Goal: Complete application form: Complete application form

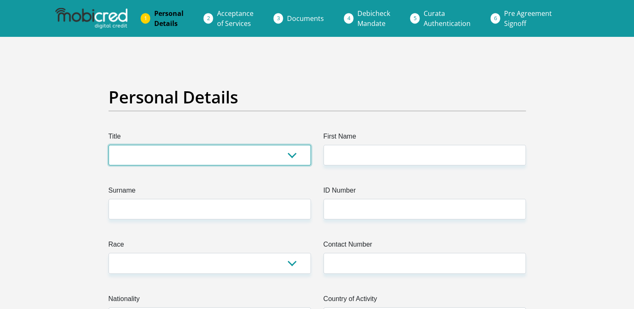
click at [201, 153] on select "Mr Ms Mrs Dr [PERSON_NAME]" at bounding box center [210, 155] width 202 height 21
select select "Ms"
click at [109, 145] on select "Mr Ms Mrs Dr [PERSON_NAME]" at bounding box center [210, 155] width 202 height 21
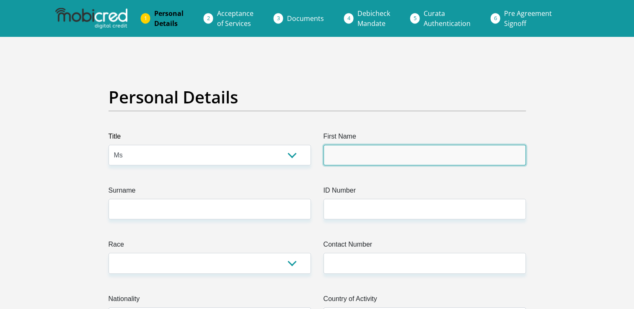
click at [384, 152] on input "First Name" at bounding box center [425, 155] width 202 height 21
type input "Sinazo"
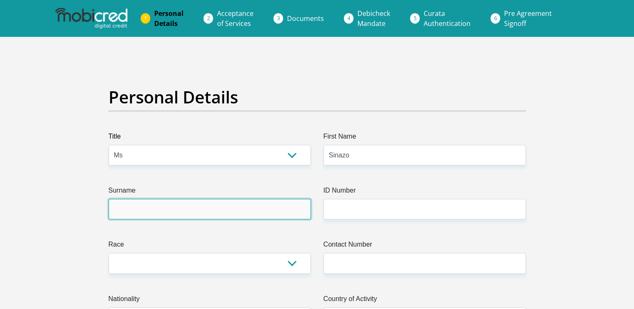
type input "Kayingo"
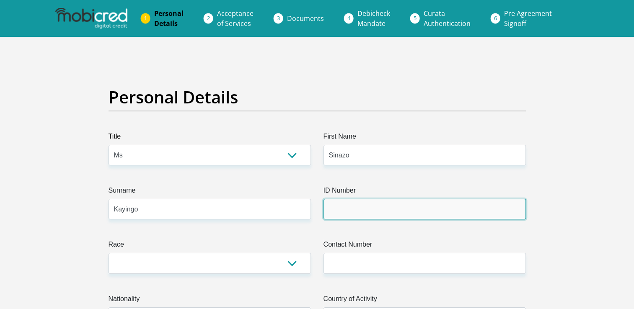
type input "9806300899086"
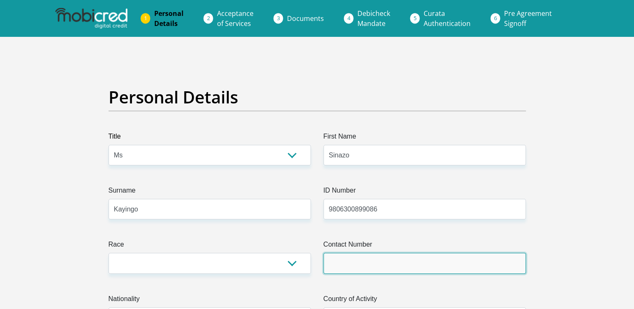
type input "0844519586"
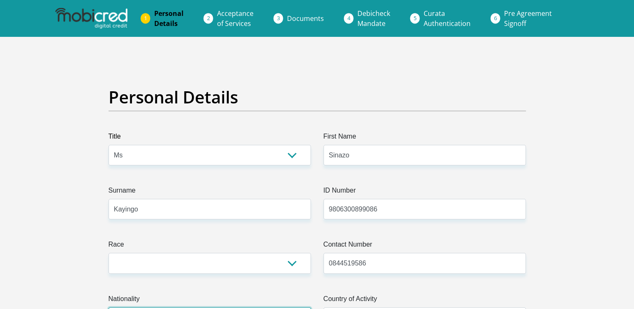
select select "ZAF"
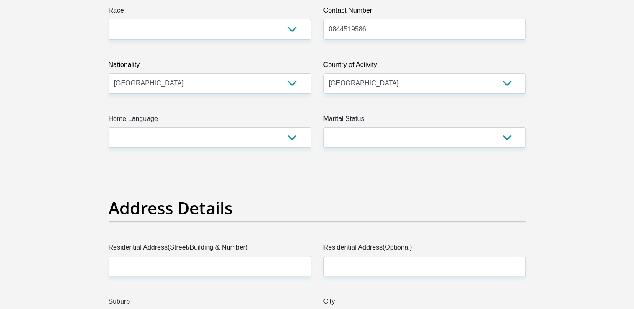
scroll to position [210, 0]
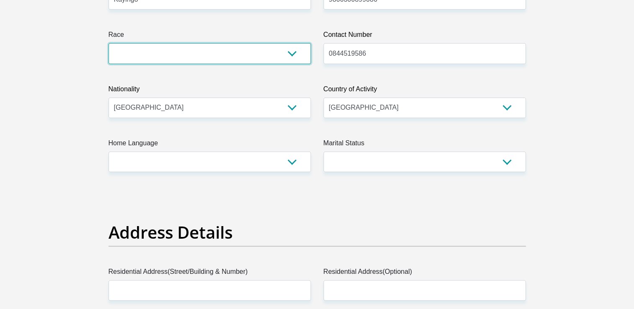
click at [276, 46] on select "Black Coloured Indian White Other" at bounding box center [210, 53] width 202 height 21
select select "1"
click at [109, 43] on select "Black Coloured Indian White Other" at bounding box center [210, 53] width 202 height 21
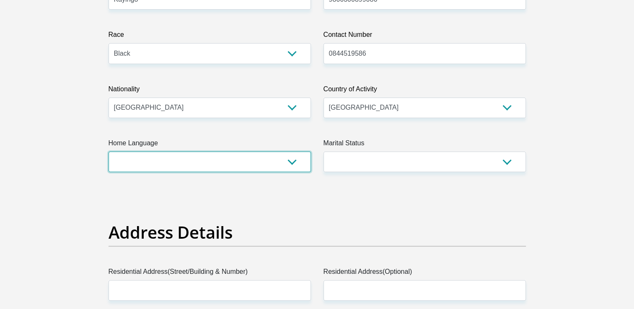
click at [225, 165] on select "Afrikaans English Sepedi South Ndebele Southern Sotho Swati Tsonga Tswana Venda…" at bounding box center [210, 162] width 202 height 21
select select "xho"
click at [109, 152] on select "Afrikaans English Sepedi South Ndebele Southern Sotho Swati Tsonga Tswana Venda…" at bounding box center [210, 162] width 202 height 21
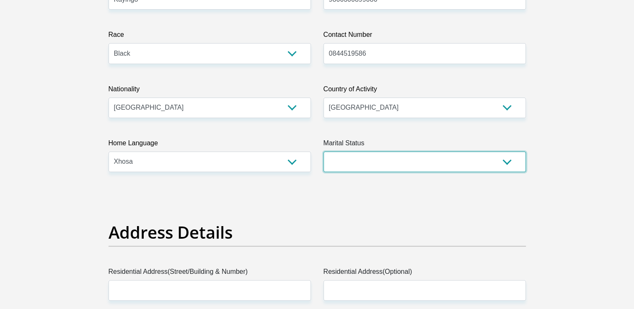
click at [373, 166] on select "Married ANC Single Divorced Widowed Married COP or Customary Law" at bounding box center [425, 162] width 202 height 21
select select "2"
click at [324, 152] on select "Married ANC Single Divorced Widowed Married COP or Customary Law" at bounding box center [425, 162] width 202 height 21
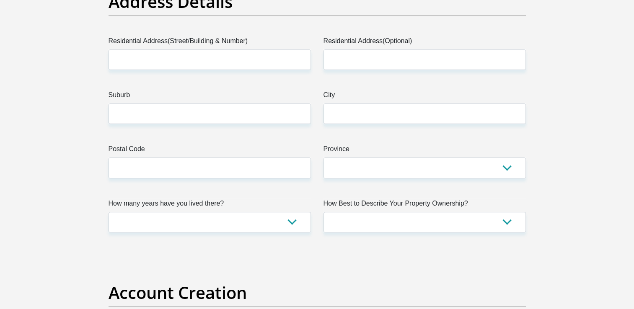
scroll to position [451, 0]
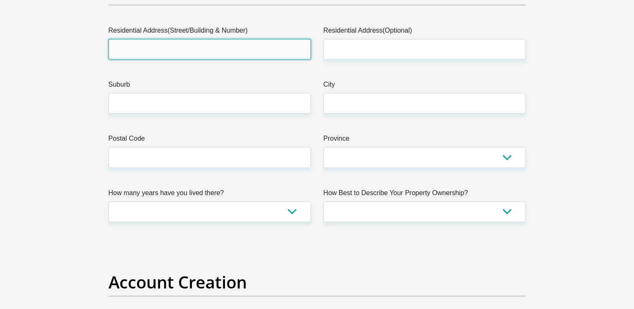
click at [289, 55] on input "Residential Address(Street/Building & Number)" at bounding box center [210, 49] width 202 height 21
type input "[STREET_ADDRESS]"
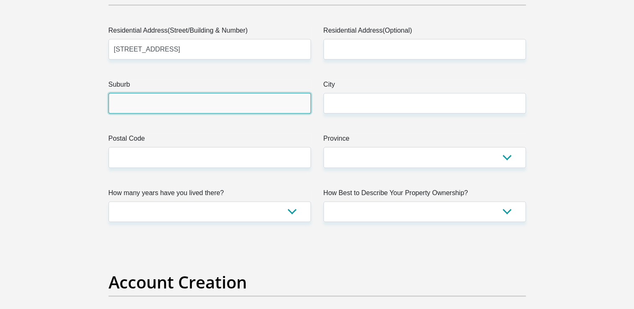
type input "Motherwell"
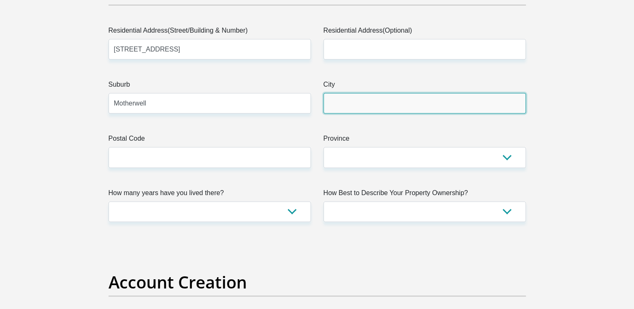
type input "Motherwell"
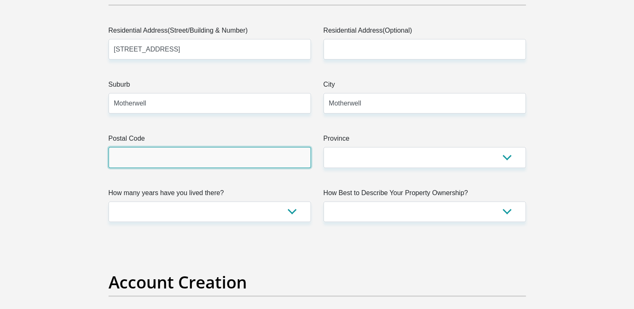
type input "6211"
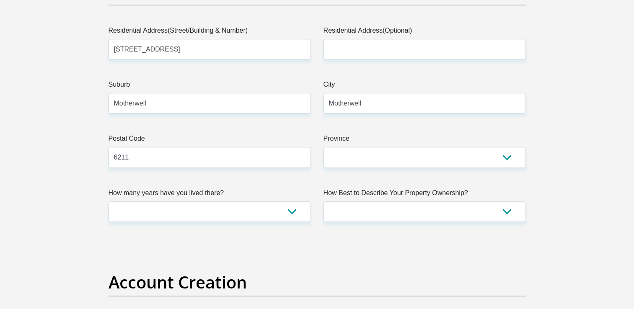
type input "[EMAIL_ADDRESS][DOMAIN_NAME]"
type input "1096211"
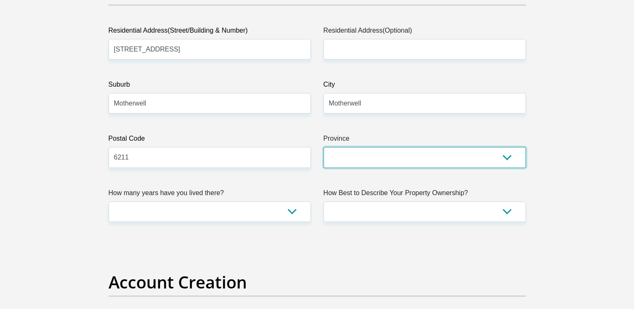
click at [373, 158] on select "Eastern Cape Free State [GEOGRAPHIC_DATA] [GEOGRAPHIC_DATA][DATE] [GEOGRAPHIC_D…" at bounding box center [425, 157] width 202 height 21
select select "[GEOGRAPHIC_DATA]"
click at [324, 147] on select "Eastern Cape Free State [GEOGRAPHIC_DATA] [GEOGRAPHIC_DATA][DATE] [GEOGRAPHIC_D…" at bounding box center [425, 157] width 202 height 21
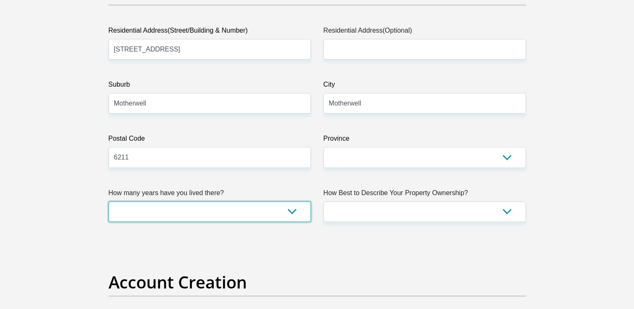
click at [275, 209] on select "less than 1 year 1-3 years 3-5 years 5+ years" at bounding box center [210, 212] width 202 height 21
select select "5"
click at [109, 202] on select "less than 1 year 1-3 years 3-5 years 5+ years" at bounding box center [210, 212] width 202 height 21
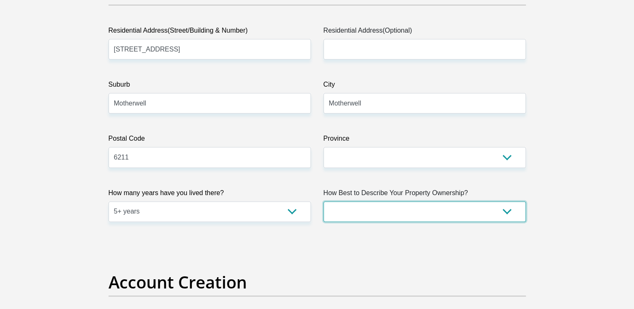
click at [400, 206] on select "Owned Rented Family Owned Company Dwelling" at bounding box center [425, 212] width 202 height 21
select select "parents"
click at [324, 202] on select "Owned Rented Family Owned Company Dwelling" at bounding box center [425, 212] width 202 height 21
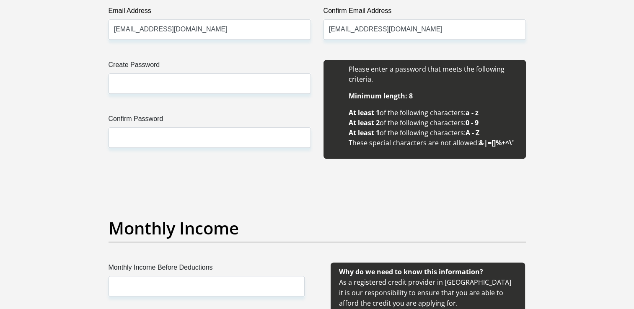
scroll to position [770, 0]
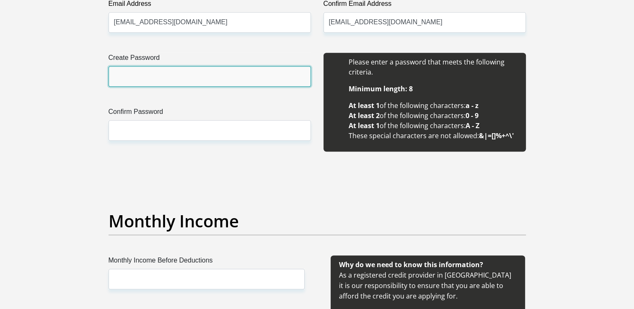
click at [259, 73] on input "Create Password" at bounding box center [210, 76] width 202 height 21
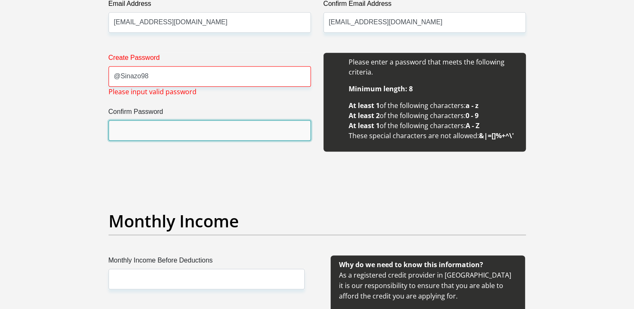
click at [198, 133] on input "Confirm Password" at bounding box center [210, 130] width 202 height 21
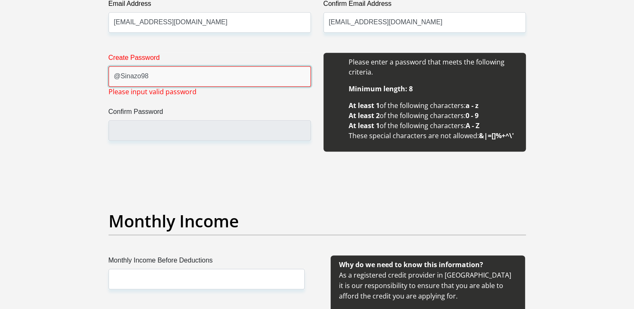
click at [119, 77] on input "@Sinazo98" at bounding box center [210, 76] width 202 height 21
click at [127, 113] on label "Confirm Password" at bounding box center [210, 113] width 202 height 13
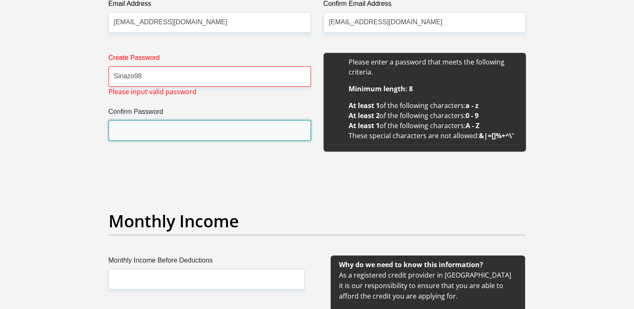
click at [127, 120] on input "Confirm Password" at bounding box center [210, 130] width 202 height 21
click at [127, 139] on input "Confirm Password" at bounding box center [210, 130] width 202 height 21
click at [131, 138] on input "Confirm Password" at bounding box center [210, 130] width 202 height 21
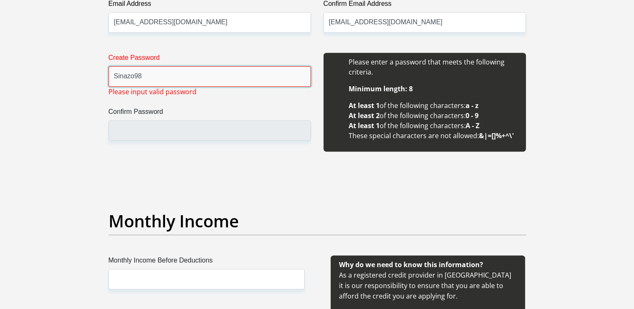
click at [193, 80] on input "Sinazo98" at bounding box center [210, 76] width 202 height 21
type input "S"
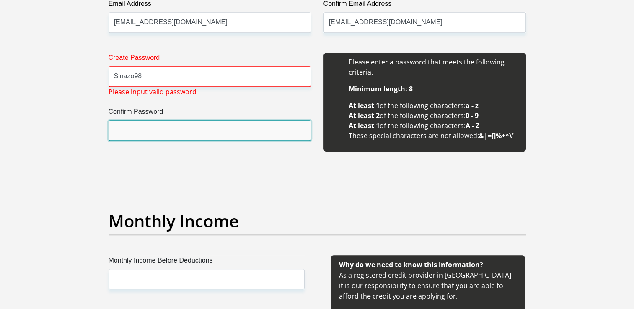
click at [153, 136] on input "Confirm Password" at bounding box center [210, 130] width 202 height 21
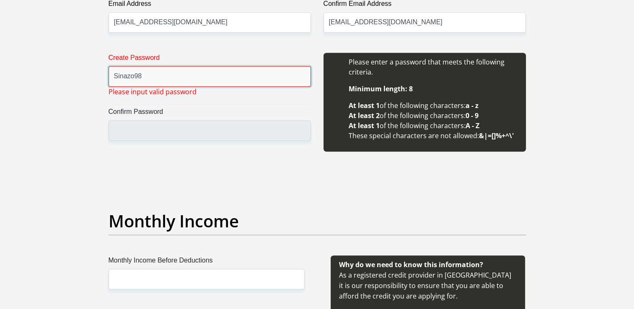
drag, startPoint x: 154, startPoint y: 135, endPoint x: 145, endPoint y: 79, distance: 57.2
click at [145, 79] on input "Sinazo98" at bounding box center [210, 76] width 202 height 21
drag, startPoint x: 145, startPoint y: 79, endPoint x: 122, endPoint y: 83, distance: 23.4
click at [122, 83] on input "Sinazo98" at bounding box center [210, 76] width 202 height 21
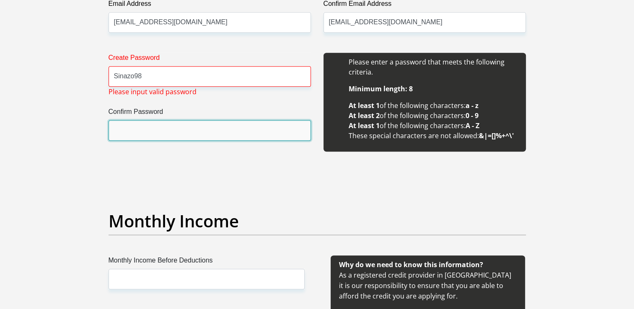
click at [154, 126] on input "Confirm Password" at bounding box center [210, 130] width 202 height 21
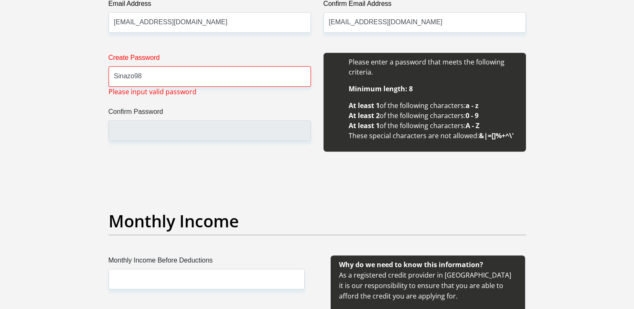
drag, startPoint x: 154, startPoint y: 126, endPoint x: 107, endPoint y: 160, distance: 58.3
click at [107, 160] on div "Create Password Sinazo98 Please input valid password Confirm Password" at bounding box center [209, 107] width 215 height 108
click at [166, 65] on label "Create Password" at bounding box center [210, 59] width 202 height 13
click at [166, 66] on input "Sinazo98" at bounding box center [210, 76] width 202 height 21
type input "\"
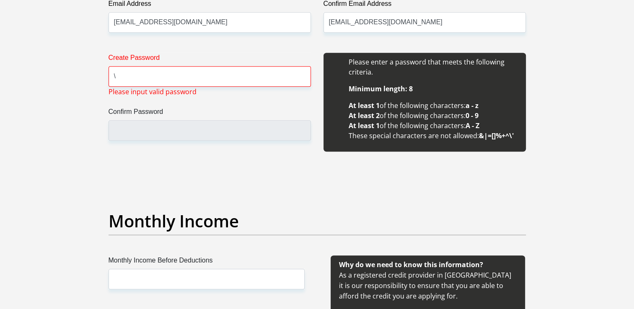
click at [166, 65] on label "Create Password" at bounding box center [210, 59] width 202 height 13
click at [166, 66] on input "\" at bounding box center [210, 76] width 202 height 21
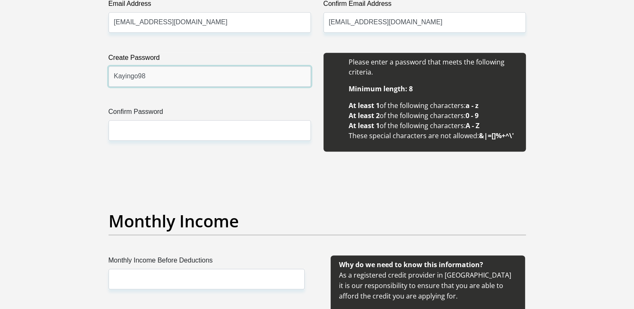
type input "Kayingo98"
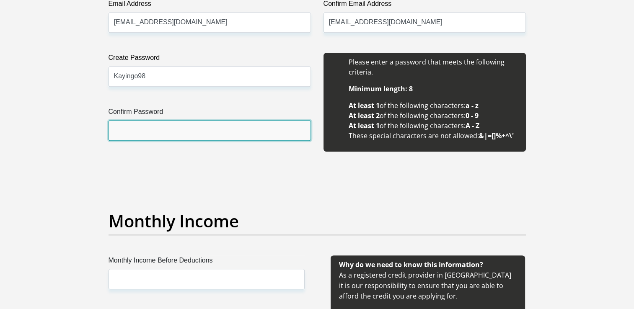
click at [162, 128] on input "Confirm Password" at bounding box center [210, 130] width 202 height 21
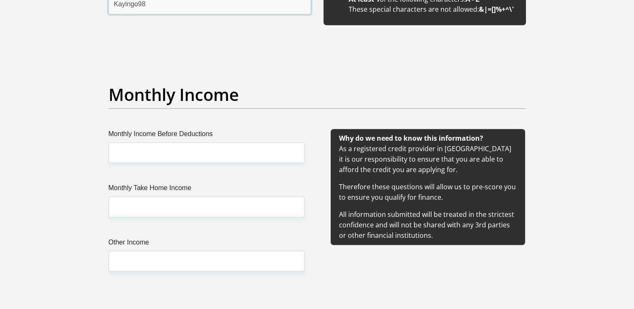
scroll to position [907, 0]
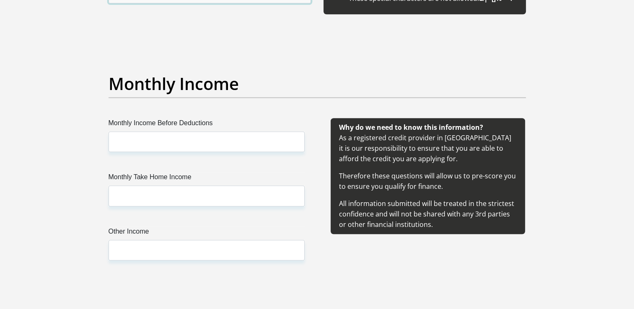
type input "Kayingo98"
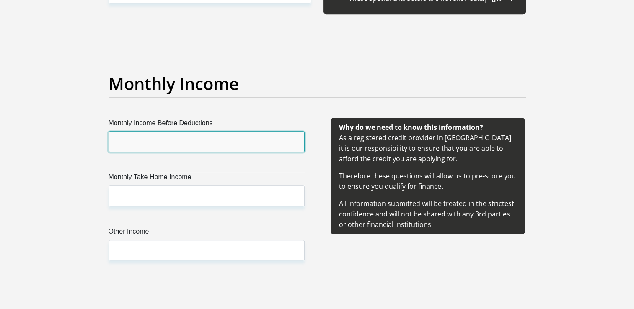
click at [196, 134] on input "Monthly Income Before Deductions" at bounding box center [207, 142] width 196 height 21
type input "16696"
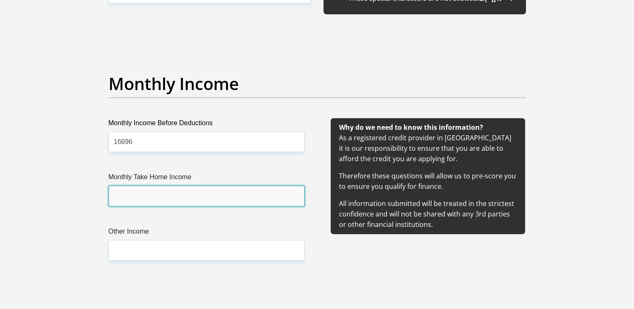
click at [172, 194] on input "Monthly Take Home Income" at bounding box center [207, 196] width 196 height 21
type input "14696"
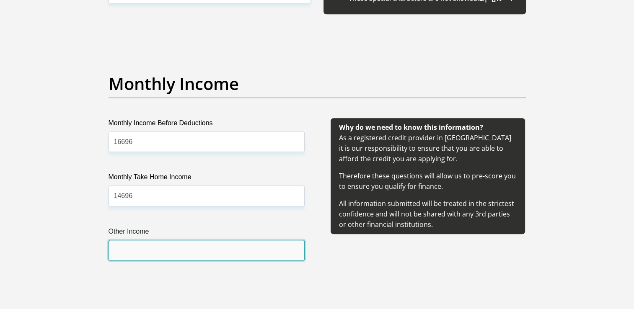
click at [159, 249] on input "Other Income" at bounding box center [207, 250] width 196 height 21
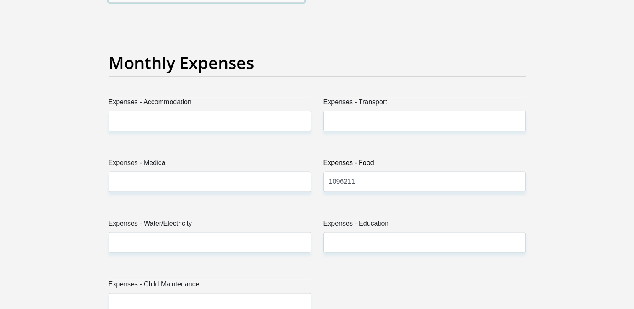
scroll to position [1162, 0]
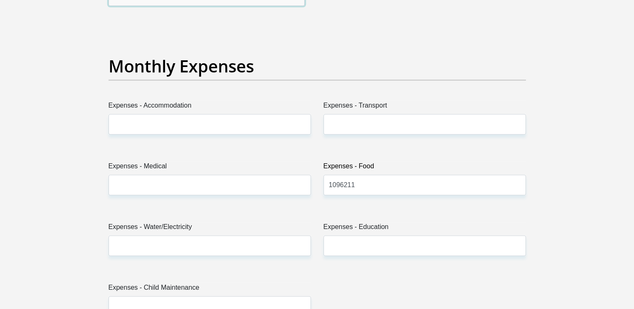
type input "0"
click at [263, 130] on div "Expenses - Accommodation" at bounding box center [209, 121] width 215 height 41
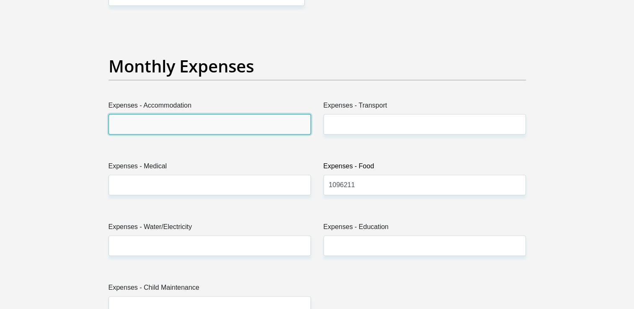
click at [263, 130] on input "Expenses - Accommodation" at bounding box center [210, 124] width 202 height 21
click at [263, 125] on input "Expenses - Accommodation" at bounding box center [210, 124] width 202 height 21
type input "0"
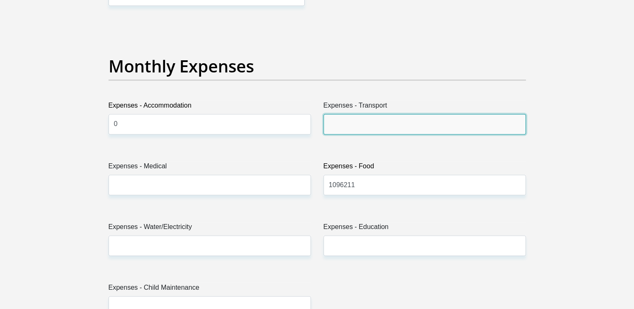
click at [359, 118] on input "Expenses - Transport" at bounding box center [425, 124] width 202 height 21
type input "800"
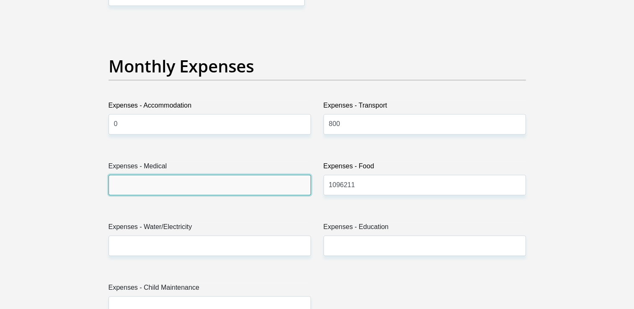
click at [215, 186] on input "Expenses - Medical" at bounding box center [210, 185] width 202 height 21
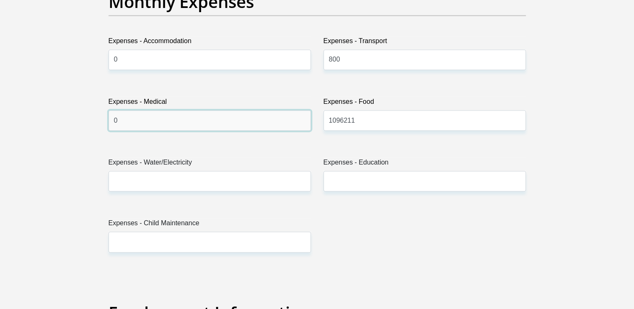
scroll to position [1268, 0]
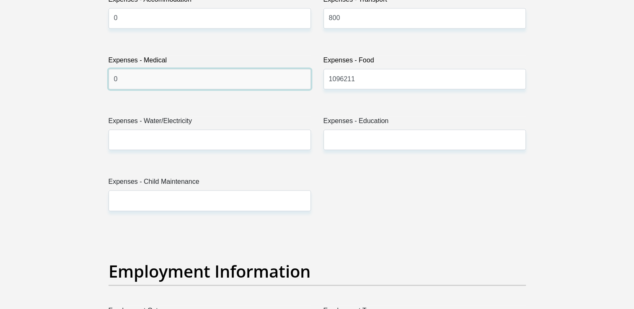
type input "0"
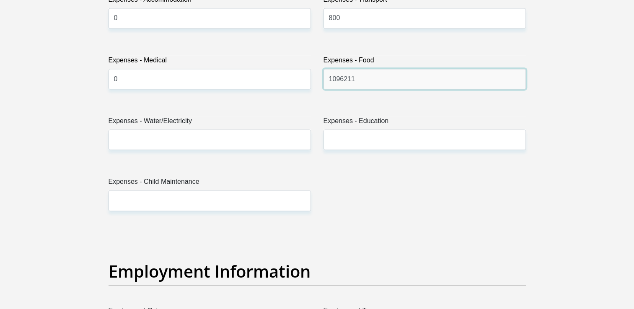
click at [405, 83] on input "1096211" at bounding box center [425, 79] width 202 height 21
type input "1"
type input "4000"
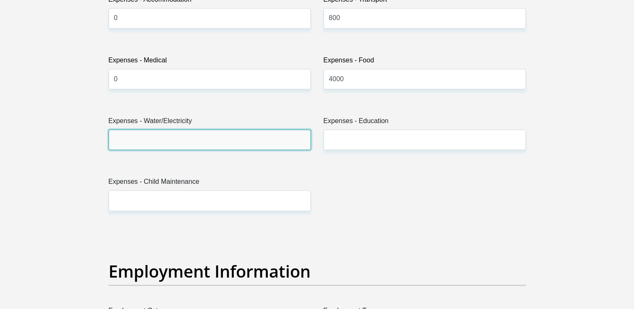
click at [204, 136] on input "Expenses - Water/Electricity" at bounding box center [210, 140] width 202 height 21
type input "0"
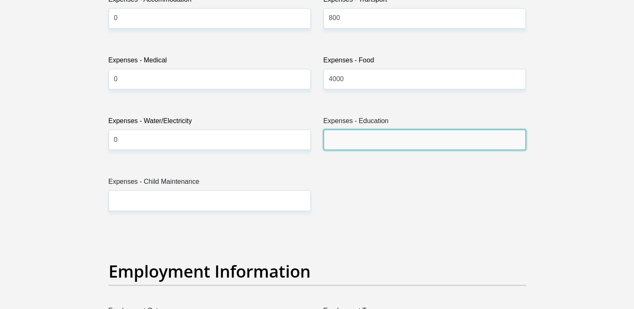
click at [355, 138] on input "Expenses - Education" at bounding box center [425, 140] width 202 height 21
type input "0"
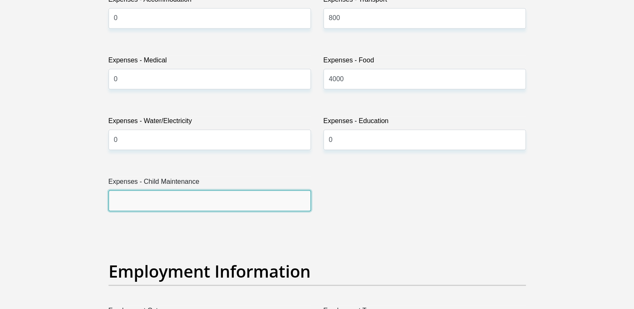
click at [235, 202] on input "Expenses - Child Maintenance" at bounding box center [210, 200] width 202 height 21
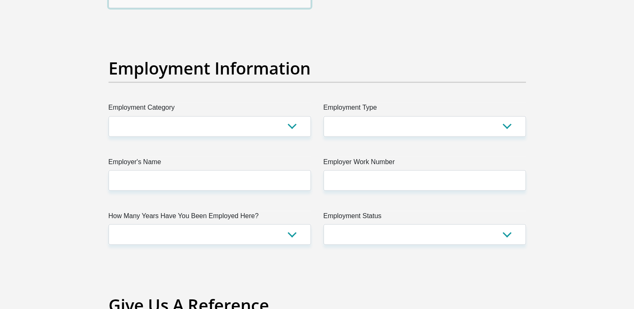
scroll to position [1475, 0]
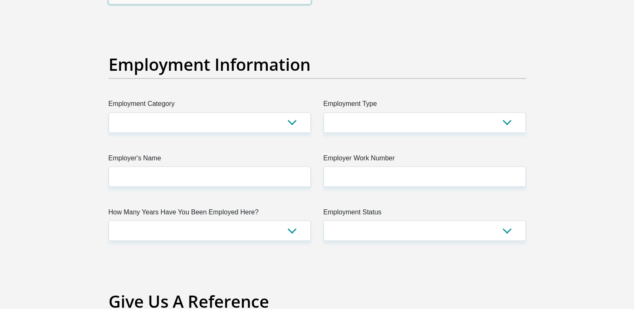
type input "0"
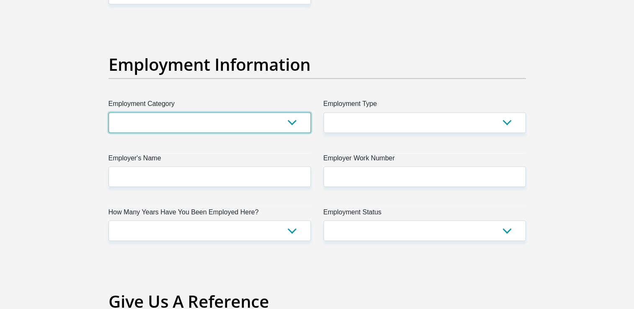
click at [292, 124] on select "AGRICULTURE ALCOHOL & TOBACCO CONSTRUCTION MATERIALS METALLURGY EQUIPMENT FOR R…" at bounding box center [210, 122] width 202 height 21
select select "17"
click at [109, 112] on select "AGRICULTURE ALCOHOL & TOBACCO CONSTRUCTION MATERIALS METALLURGY EQUIPMENT FOR R…" at bounding box center [210, 122] width 202 height 21
click at [297, 120] on select "AGRICULTURE ALCOHOL & TOBACCO CONSTRUCTION MATERIALS METALLURGY EQUIPMENT FOR R…" at bounding box center [210, 122] width 202 height 21
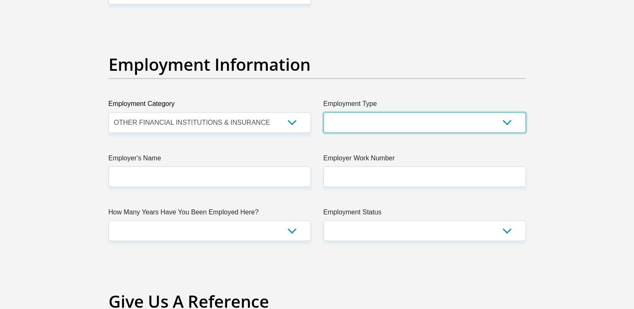
click at [432, 123] on select "College/Lecturer Craft Seller Creative Driver Executive Farmer Forces - Non Com…" at bounding box center [425, 122] width 202 height 21
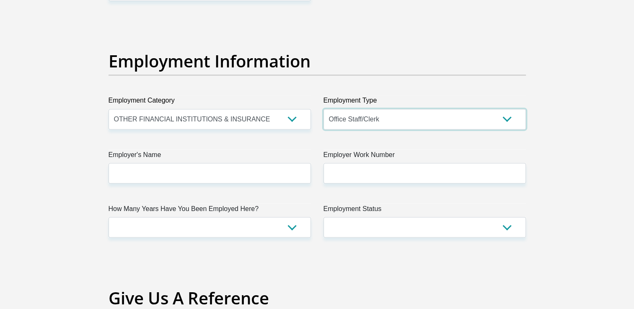
click at [495, 109] on select "College/Lecturer Craft Seller Creative Driver Executive Farmer Forces - Non Com…" at bounding box center [425, 119] width 202 height 21
select select "Service Industry"
click at [324, 109] on select "College/Lecturer Craft Seller Creative Driver Executive Farmer Forces - Non Com…" at bounding box center [425, 119] width 202 height 21
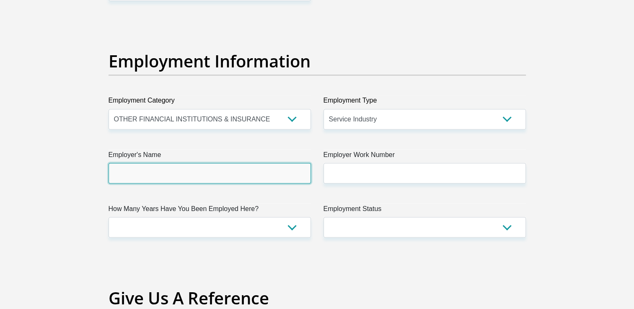
click at [256, 164] on input "Employer's Name" at bounding box center [210, 173] width 202 height 21
type input "Shailengovender"
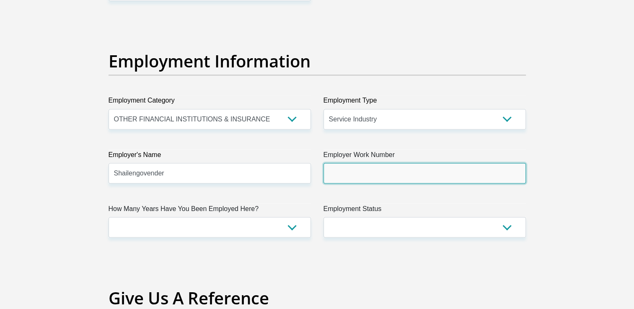
click at [360, 163] on input "Employer Work Number" at bounding box center [425, 173] width 202 height 21
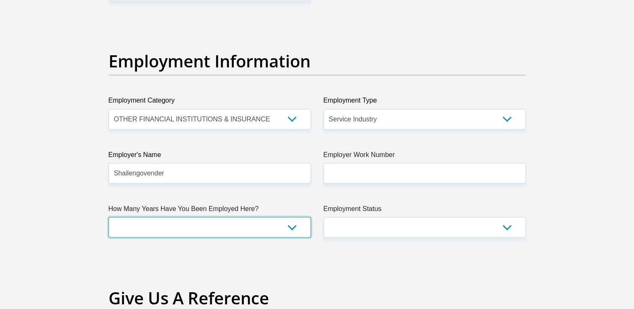
click at [291, 225] on select "less than 1 year 1-3 years 3-5 years 5+ years" at bounding box center [210, 227] width 202 height 21
select select "6"
click at [109, 217] on select "less than 1 year 1-3 years 3-5 years 5+ years" at bounding box center [210, 227] width 202 height 21
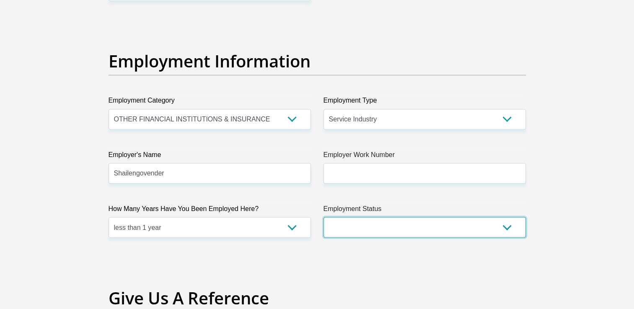
click at [354, 225] on select "Permanent/Full-time Part-time/Casual [DEMOGRAPHIC_DATA] Worker Self-Employed Ho…" at bounding box center [425, 227] width 202 height 21
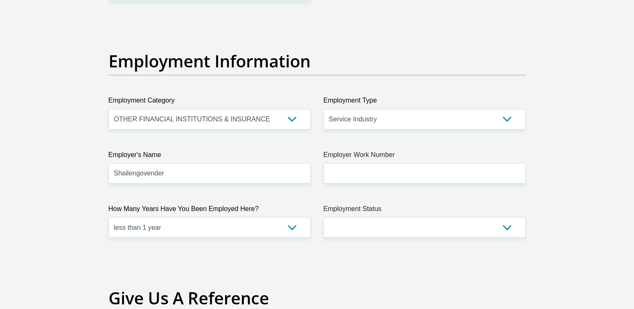
click at [538, 93] on div "Personal Details Title Mr Ms Mrs Dr [PERSON_NAME] First Name [PERSON_NAME] Surn…" at bounding box center [317, 19] width 478 height 2861
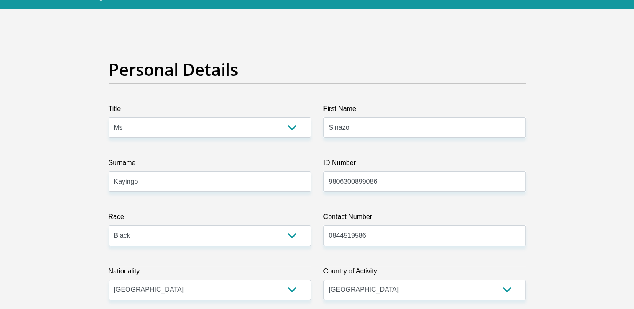
scroll to position [0, 0]
